Goal: Task Accomplishment & Management: Manage account settings

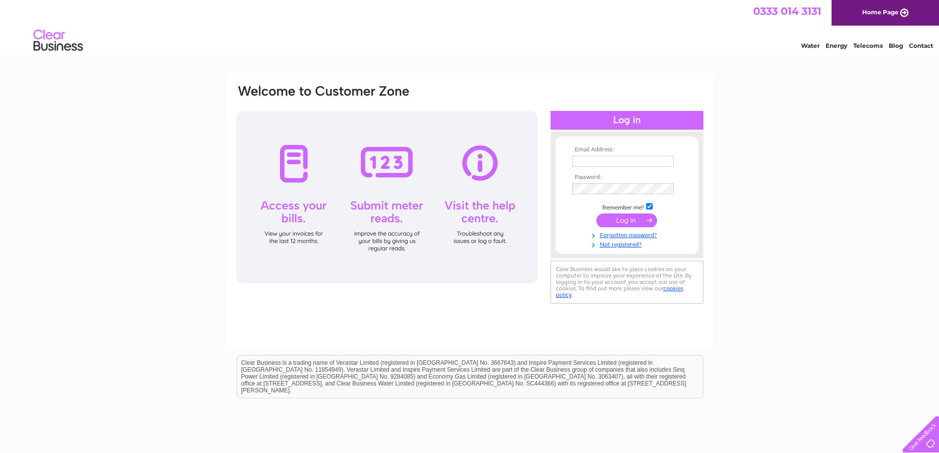
type input "margaret.ogden@david-allen.co.uk"
click at [633, 219] on input "submit" at bounding box center [627, 220] width 61 height 14
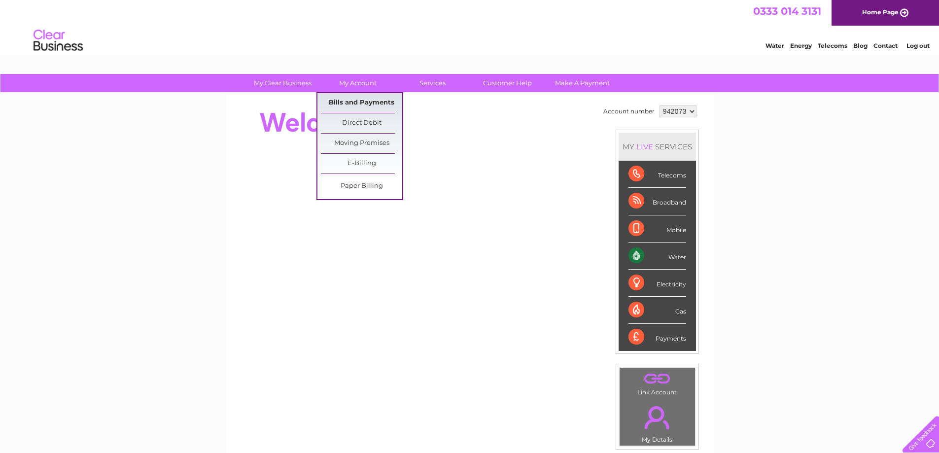
click at [358, 98] on link "Bills and Payments" at bounding box center [361, 103] width 81 height 20
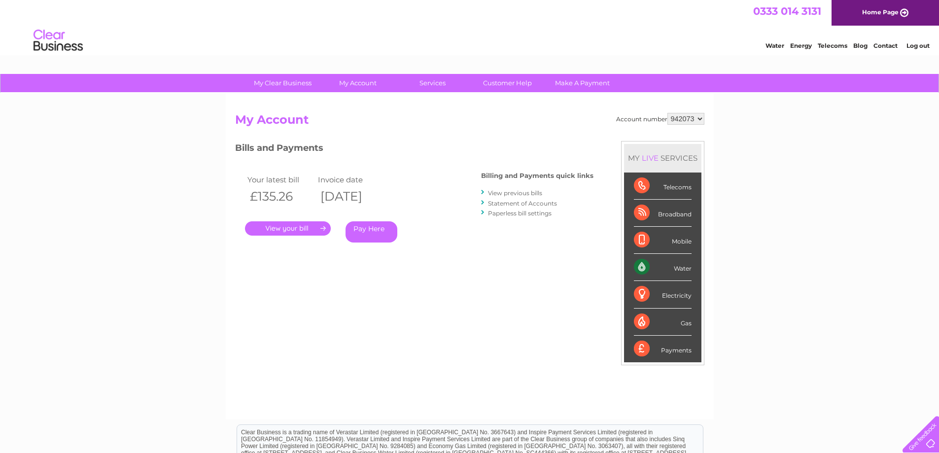
click at [307, 227] on link "." at bounding box center [288, 228] width 86 height 14
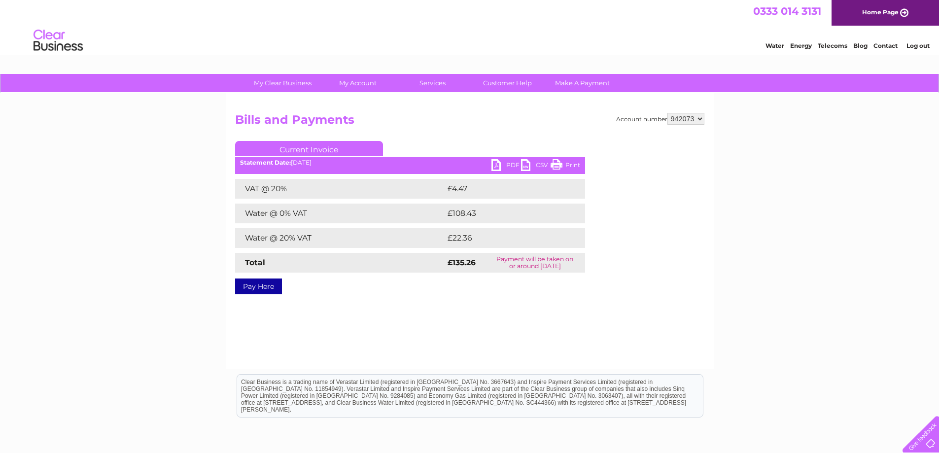
click at [514, 162] on link "PDF" at bounding box center [507, 166] width 30 height 14
click at [912, 49] on link "Log out" at bounding box center [918, 45] width 23 height 7
